Goal: Communication & Community: Answer question/provide support

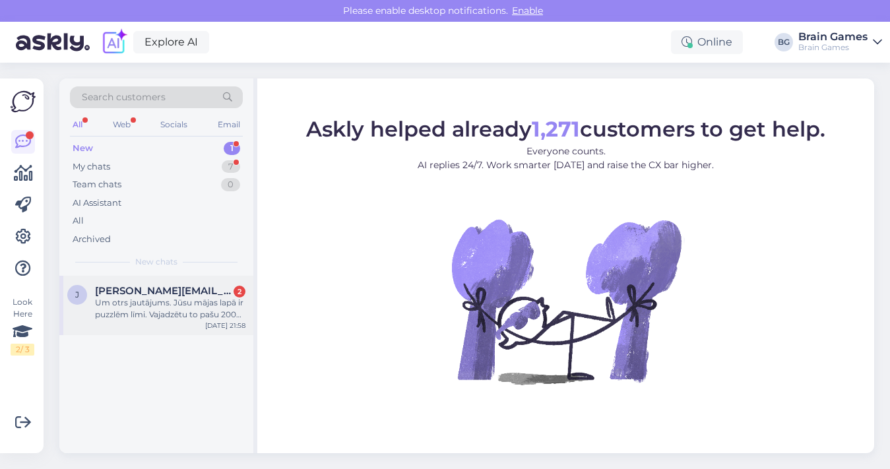
click at [208, 312] on div "Um otrs jautājums. Jūsu mājas lapā ir puzzlēm līmi. Vajadzētu to pašu 2000 kail…" at bounding box center [170, 309] width 150 height 24
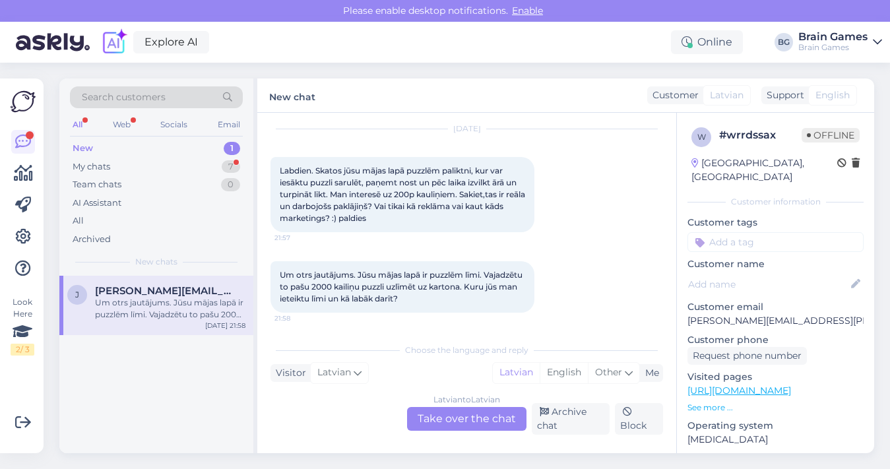
scroll to position [39, 0]
click at [153, 167] on div "My chats 7" at bounding box center [156, 167] width 173 height 18
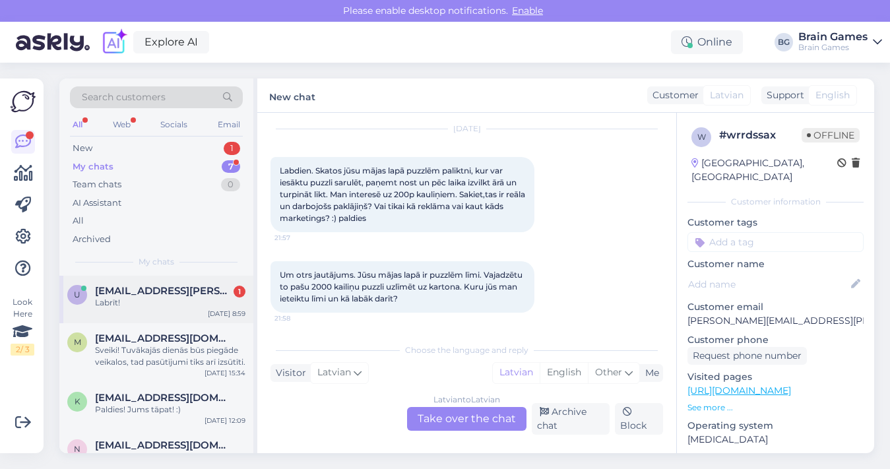
click at [182, 292] on span "[EMAIL_ADDRESS][PERSON_NAME][DOMAIN_NAME]" at bounding box center [163, 291] width 137 height 12
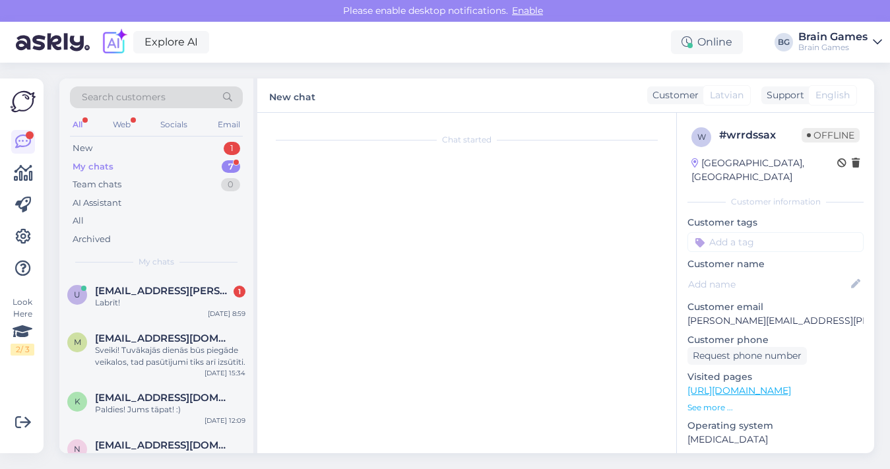
scroll to position [2234, 0]
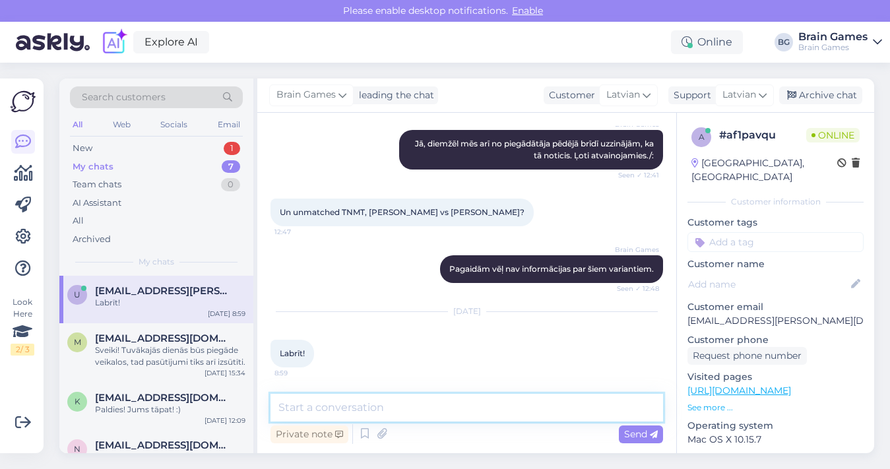
click at [407, 412] on textarea at bounding box center [466, 408] width 392 height 28
type textarea "Labrīt! Kā varu palīdzēt Jums?"
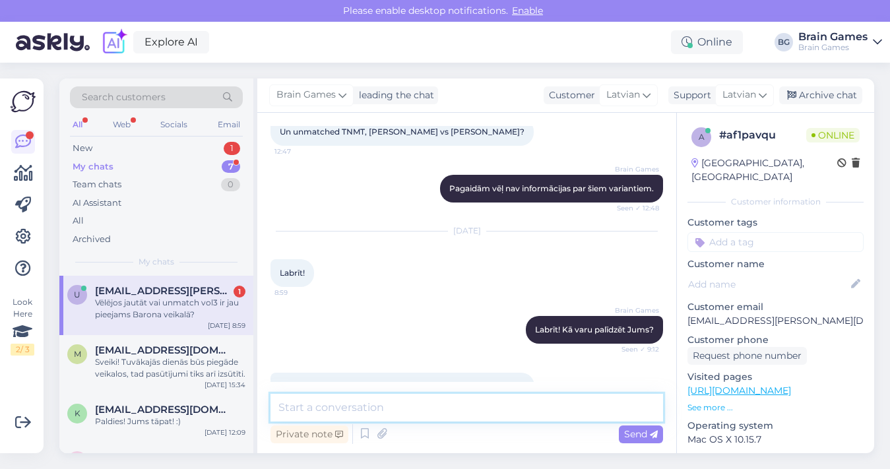
scroll to position [2360, 0]
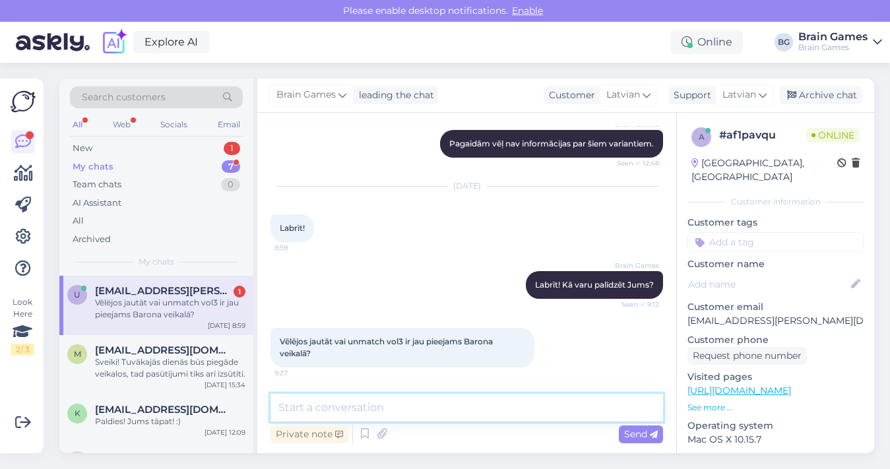
click at [406, 404] on textarea at bounding box center [466, 408] width 392 height 28
type textarea "U"
type textarea "Piegāde būs šajā ceturtdienā vai piektdienā."
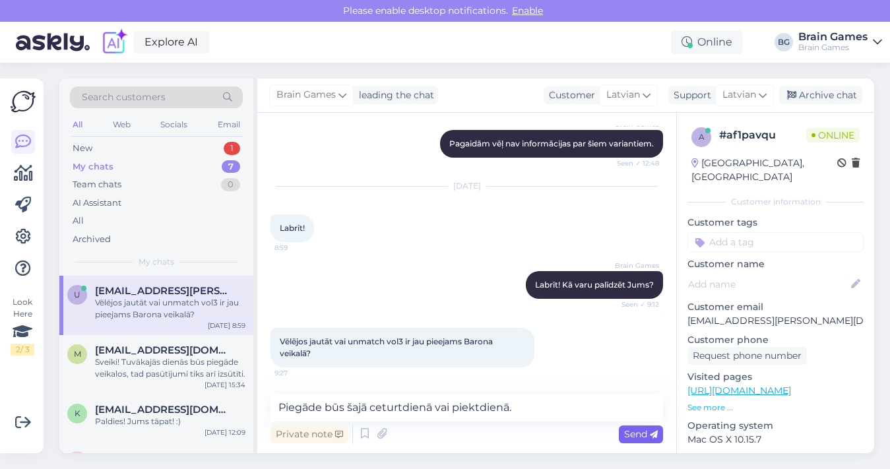
click at [640, 431] on span "Send" at bounding box center [641, 434] width 34 height 12
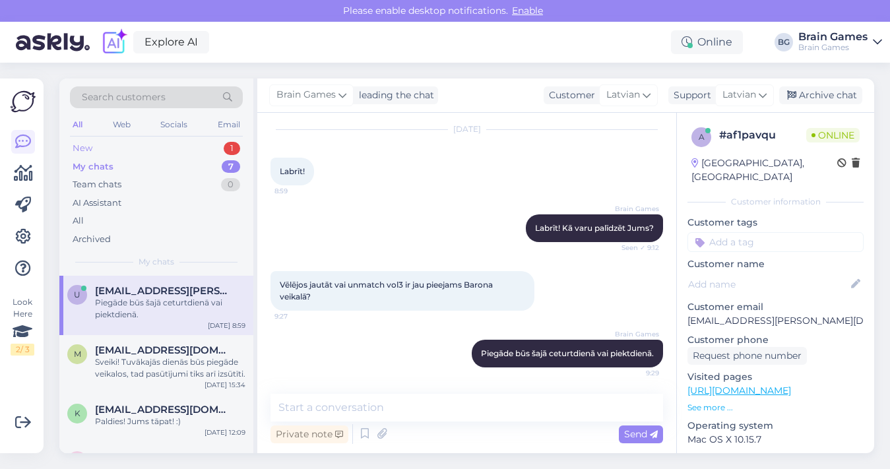
click at [179, 152] on div "New 1" at bounding box center [156, 148] width 173 height 18
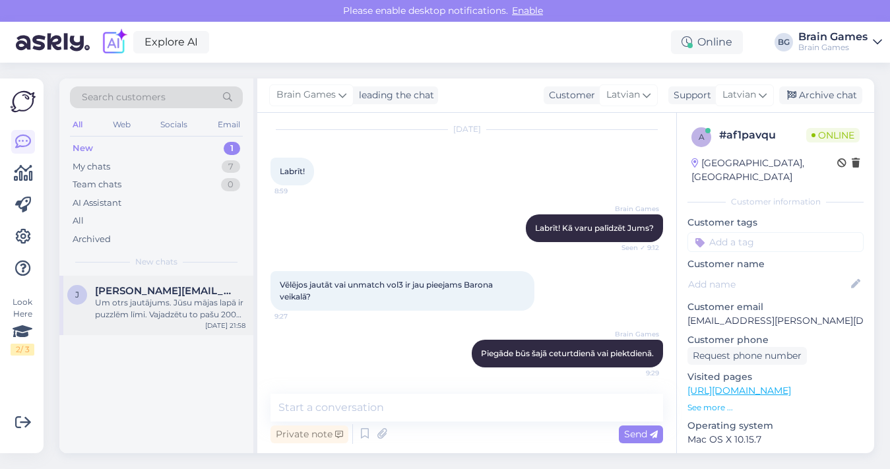
click at [172, 315] on div "Um otrs jautājums. Jūsu mājas lapā ir puzzlēm līmi. Vajadzētu to pašu 2000 kail…" at bounding box center [170, 309] width 150 height 24
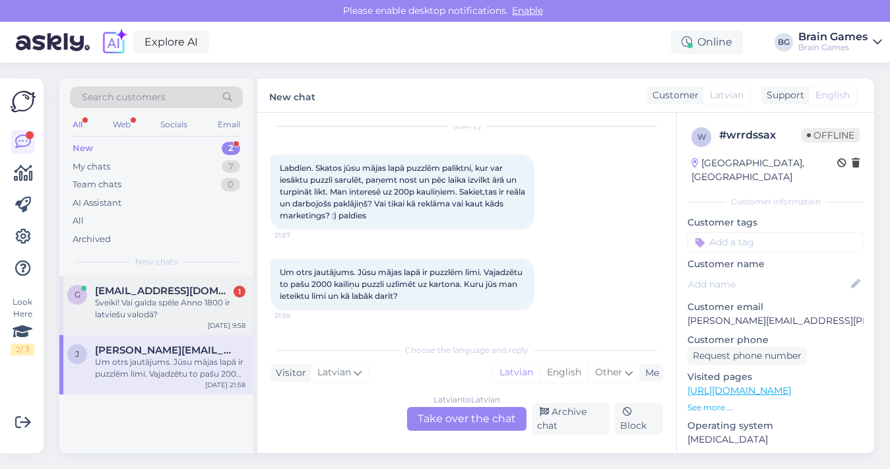
click at [187, 312] on div "Sveiki! Vai galda spēle Anno 1800 ir latviešu valodā?" at bounding box center [170, 309] width 150 height 24
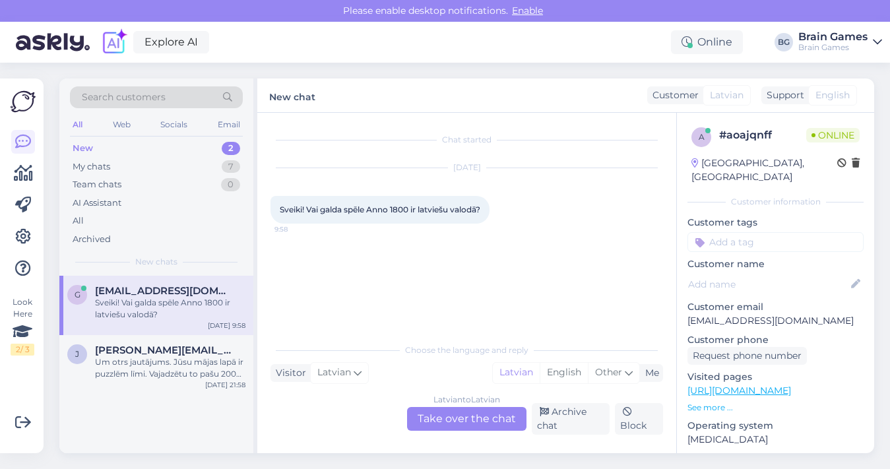
scroll to position [0, 0]
drag, startPoint x: 372, startPoint y: 213, endPoint x: 412, endPoint y: 213, distance: 40.2
click at [412, 213] on span "Sveiki! Vai galda spēle Anno 1800 ir latviešu valodā?" at bounding box center [380, 209] width 200 height 10
copy span "Anno 1800"
click at [480, 228] on div "[DATE] Sveiki! Vai galda spēle Anno 1800 ir latviešu valodā? 9:58" at bounding box center [466, 196] width 392 height 84
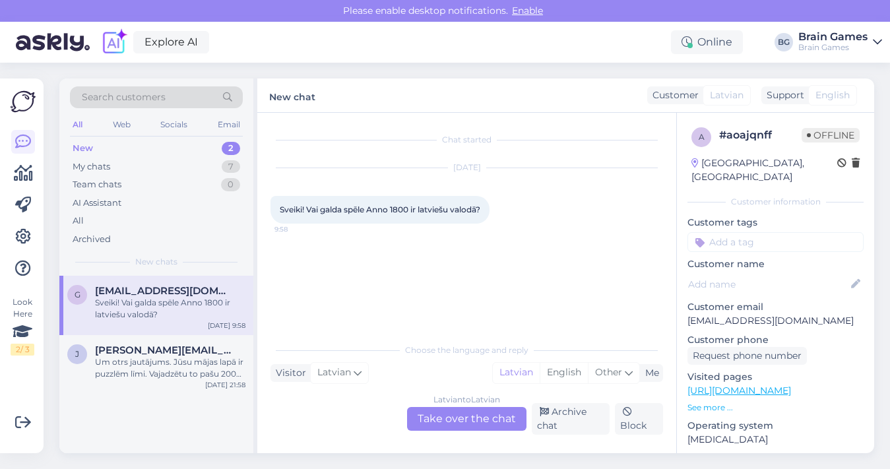
click at [445, 415] on div "Latvian to Latvian Take over the chat" at bounding box center [466, 419] width 119 height 24
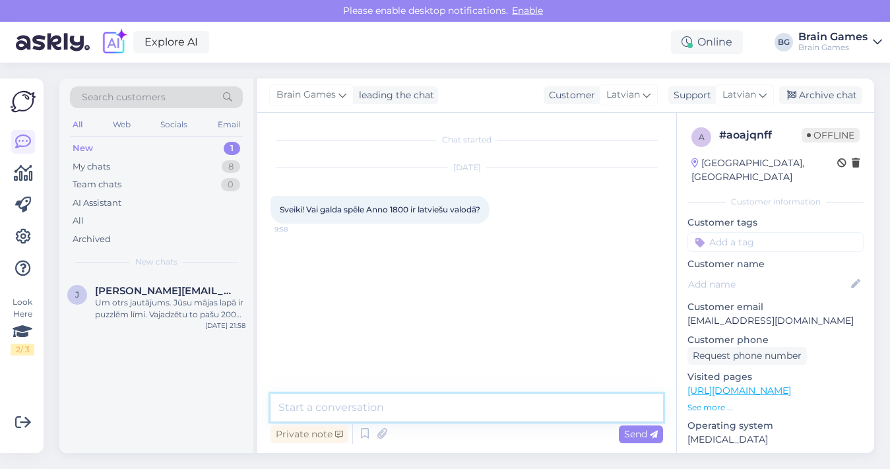
click at [419, 409] on textarea at bounding box center [466, 408] width 392 height 28
type textarea "Labdien! Spēle ir angļu valodā."
click at [630, 437] on span "Send" at bounding box center [641, 434] width 34 height 12
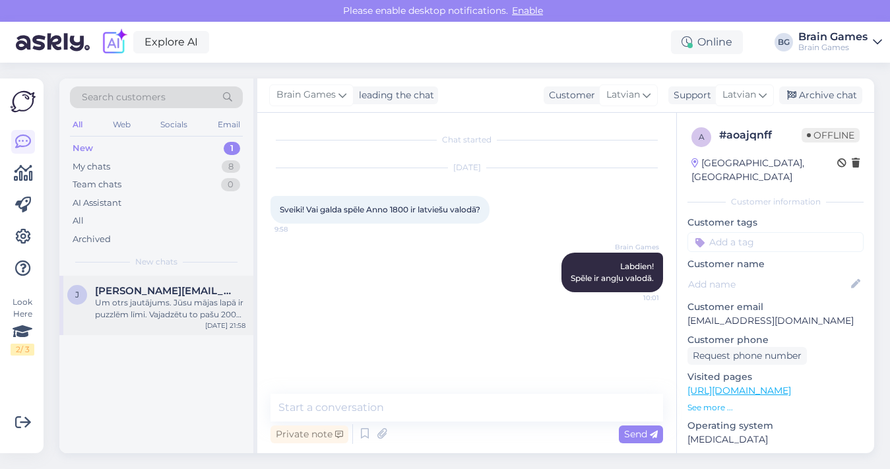
click at [177, 309] on div "Um otrs jautājums. Jūsu mājas lapā ir puzzlēm līmi. Vajadzētu to pašu 2000 kail…" at bounding box center [170, 309] width 150 height 24
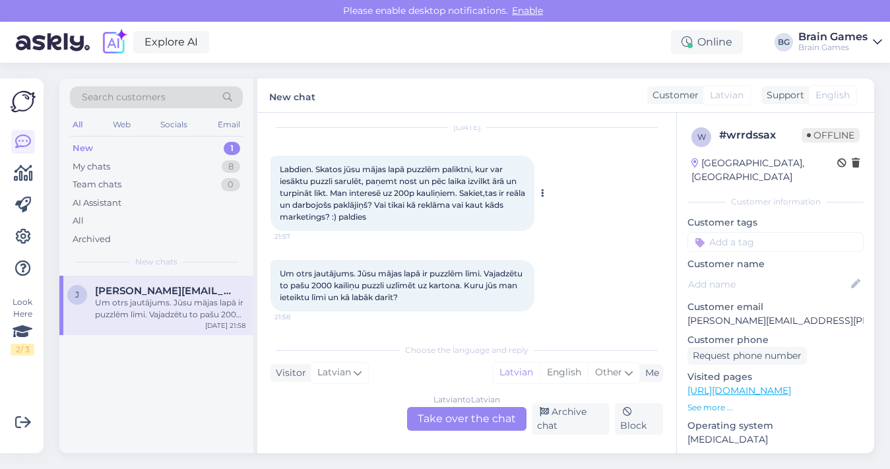
scroll to position [42, 0]
click at [456, 423] on div "Latvian to Latvian Take over the chat" at bounding box center [466, 419] width 119 height 24
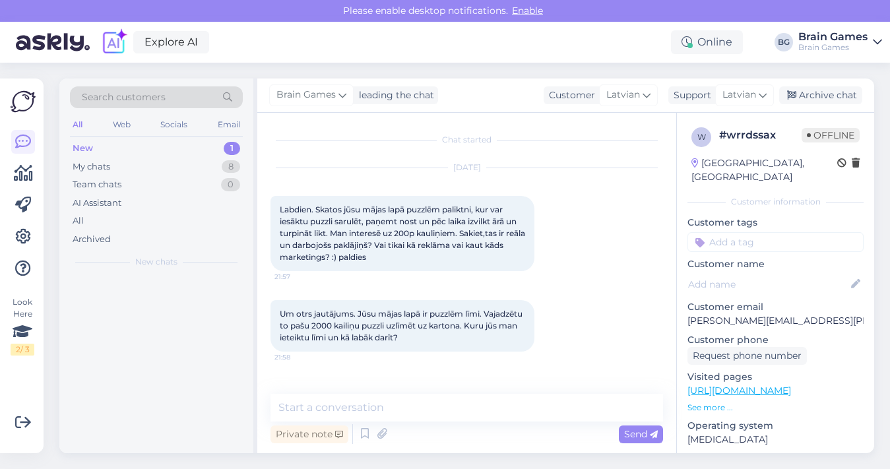
scroll to position [0, 0]
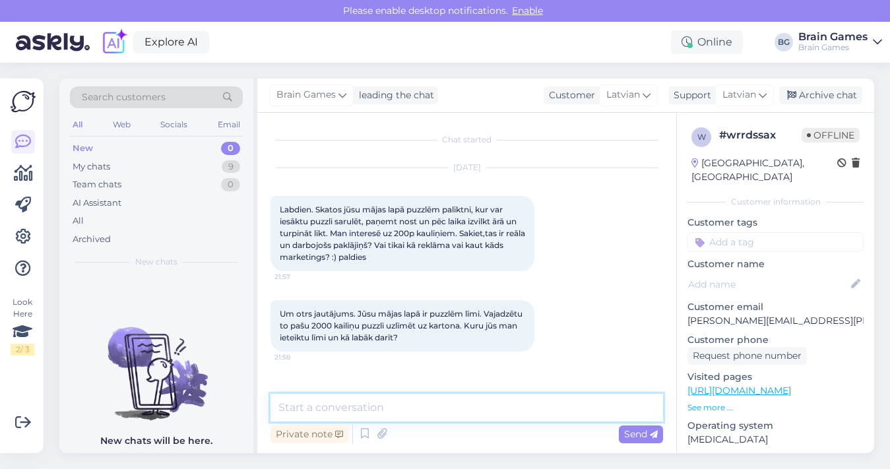
click at [452, 410] on textarea at bounding box center [466, 408] width 392 height 28
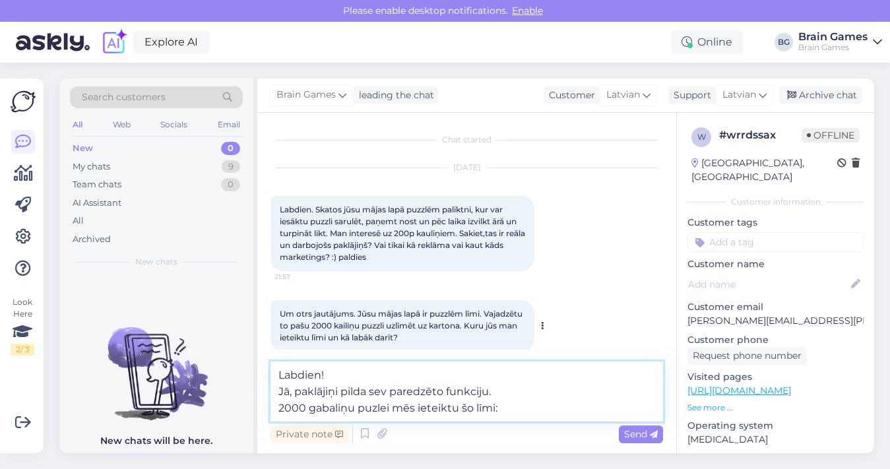
paste textarea "[URL][DOMAIN_NAME]"
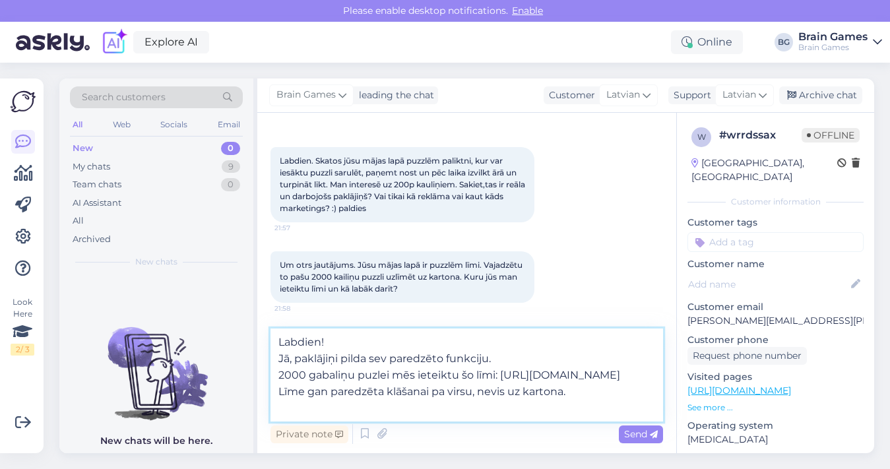
scroll to position [49, 0]
type textarea "Labdien! Jā, paklājiņi pilda sev paredzēto funkciju. 2000 gabaliņu puzlei mēs i…"
click at [637, 435] on span "Send" at bounding box center [641, 434] width 34 height 12
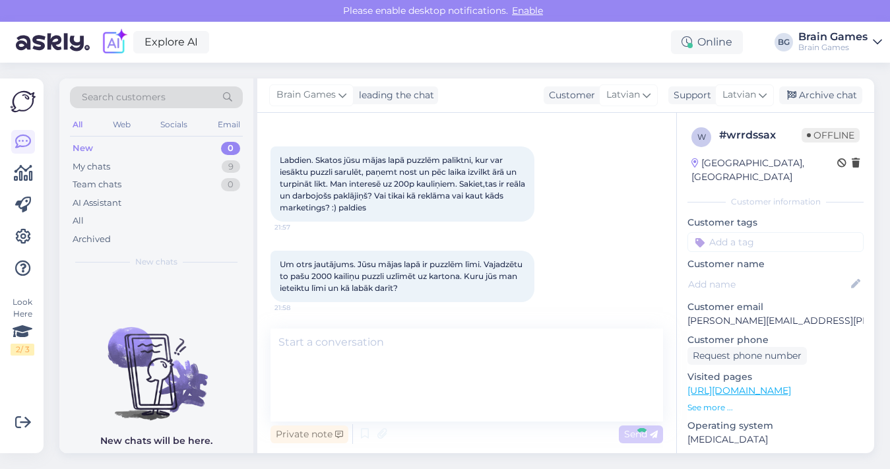
scroll to position [116, 0]
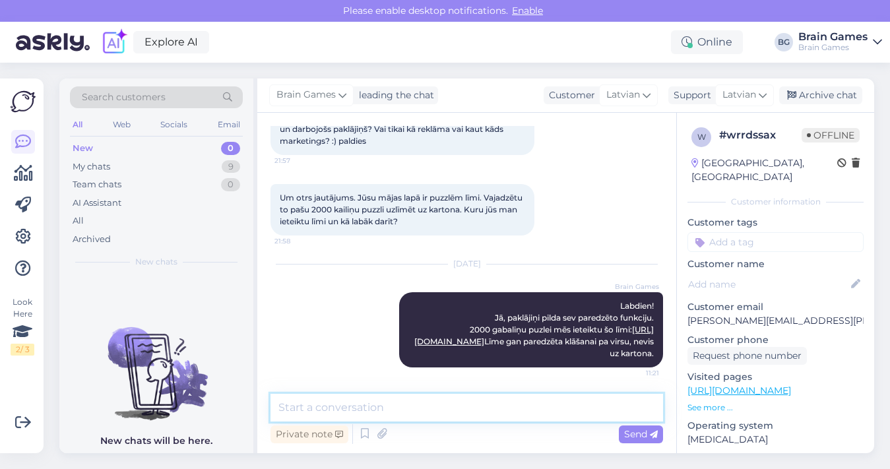
click at [514, 412] on textarea at bounding box center [466, 408] width 392 height 28
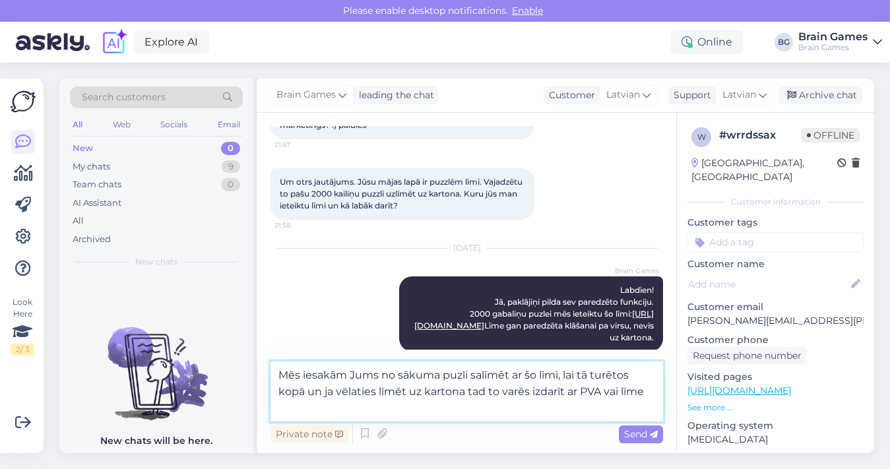
scroll to position [148, 0]
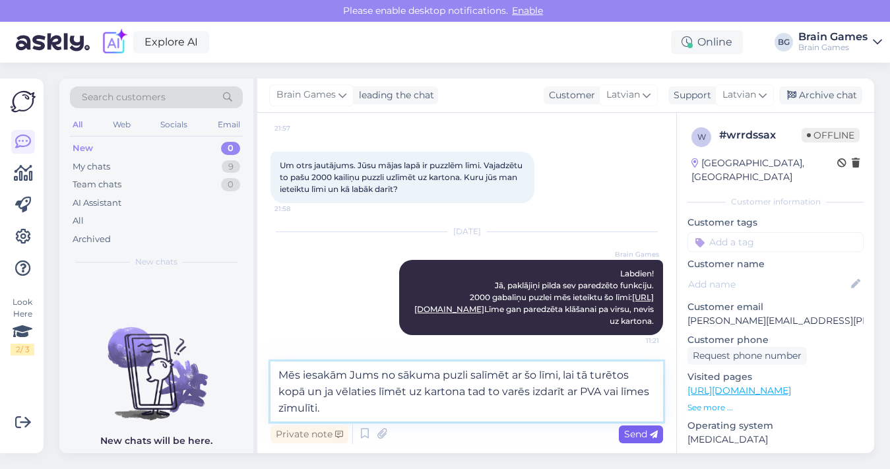
type textarea "Mēs iesakām Jums no sākuma puzli salīmēt ar šo līmi, lai tā turētos kopā un ja …"
click at [634, 433] on span "Send" at bounding box center [641, 434] width 34 height 12
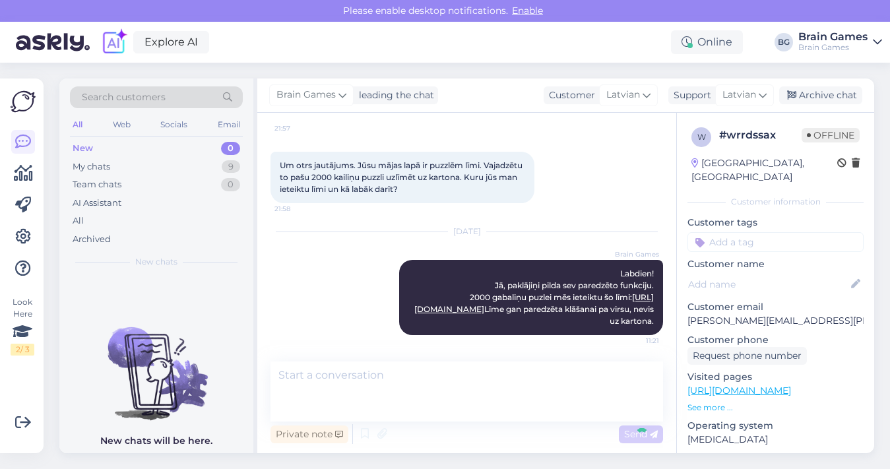
scroll to position [197, 0]
